Goal: Transaction & Acquisition: Purchase product/service

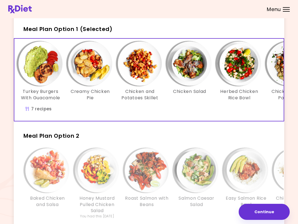
scroll to position [0, 4]
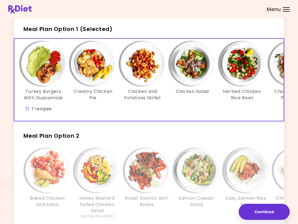
click at [292, 108] on div "It's time to place your next order! Select one of the 2 options below and press…" at bounding box center [149, 135] width 298 height 318
click at [156, 104] on div "Turkey Burgers With Guacamole Creamy Chicken Pie Chicken and Potatoes Skillet C…" at bounding box center [192, 73] width 348 height 65
click at [170, 73] on div "Info - Chicken Salad - Meal Plan Option 1 (Selected)" at bounding box center [192, 63] width 44 height 44
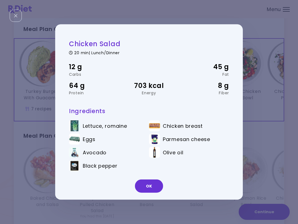
click at [170, 73] on div "12 g Carbs 45 g Fat" at bounding box center [149, 69] width 160 height 14
click at [150, 181] on button "OK" at bounding box center [149, 185] width 28 height 13
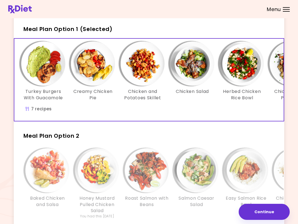
click at [265, 214] on button "Continue" at bounding box center [264, 211] width 51 height 16
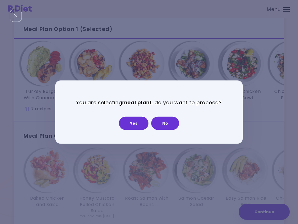
click at [138, 121] on button "Yes" at bounding box center [134, 122] width 30 height 13
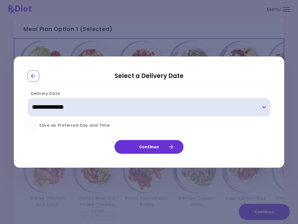
click at [264, 112] on select "**********" at bounding box center [149, 107] width 243 height 18
select select "**********"
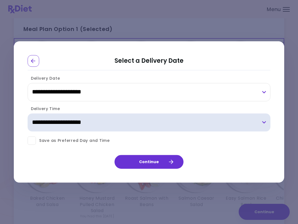
click at [262, 122] on select "**********" at bounding box center [149, 122] width 243 height 18
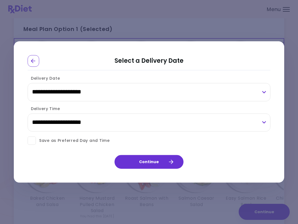
click at [222, 220] on div "**********" at bounding box center [149, 112] width 298 height 224
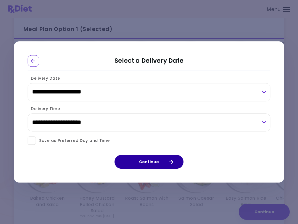
click at [173, 159] on icon "button" at bounding box center [170, 161] width 5 height 5
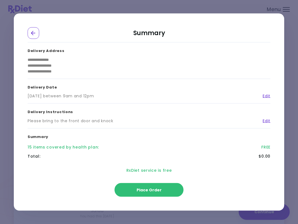
click at [266, 97] on link "Edit" at bounding box center [265, 96] width 12 height 6
select select "**********"
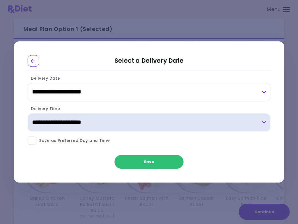
click at [265, 123] on select "**********" at bounding box center [149, 122] width 243 height 18
select select "*"
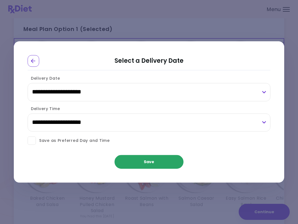
click at [160, 162] on button "Save" at bounding box center [149, 162] width 69 height 14
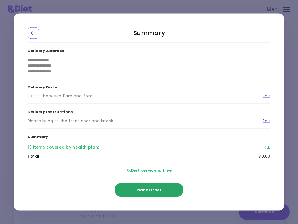
click at [167, 188] on button "Place Order" at bounding box center [149, 190] width 69 height 14
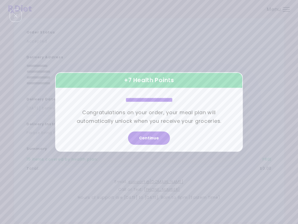
click at [156, 135] on button "Continue" at bounding box center [149, 137] width 42 height 13
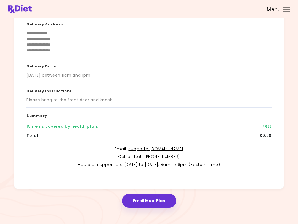
scroll to position [58, 0]
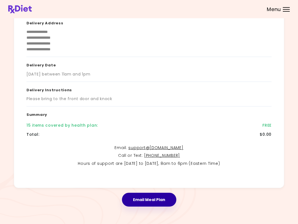
click at [157, 198] on button "Email Meal Plan" at bounding box center [149, 199] width 54 height 14
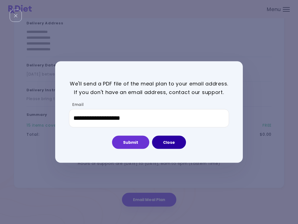
click at [170, 144] on button "Close" at bounding box center [169, 141] width 34 height 13
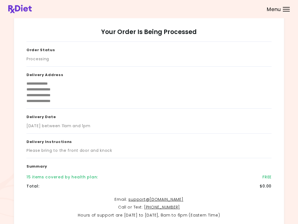
scroll to position [0, 0]
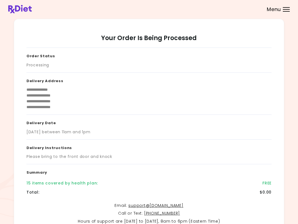
click at [285, 13] on header at bounding box center [149, 9] width 298 height 18
click at [286, 15] on header at bounding box center [149, 9] width 298 height 18
click at [286, 11] on div at bounding box center [286, 11] width 7 height 1
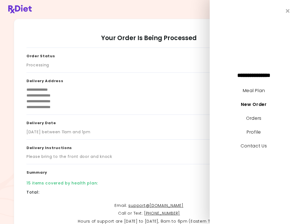
click at [285, 13] on header at bounding box center [149, 9] width 298 height 18
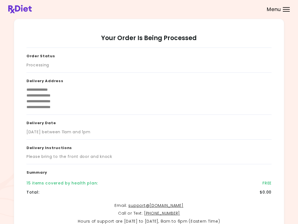
click at [287, 11] on div at bounding box center [286, 11] width 7 height 1
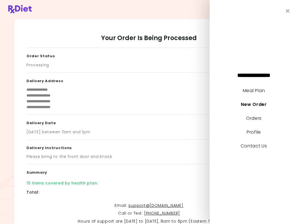
click at [257, 91] on link "Meal Plan" at bounding box center [254, 90] width 22 height 6
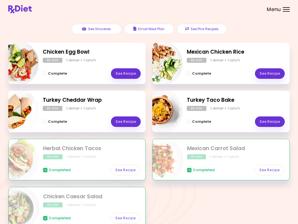
scroll to position [60, 0]
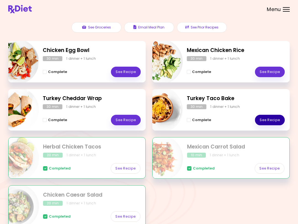
click at [273, 118] on link "See Recipe" at bounding box center [270, 120] width 30 height 10
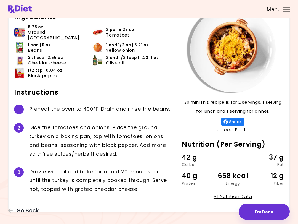
scroll to position [42, 0]
